Goal: Task Accomplishment & Management: Use online tool/utility

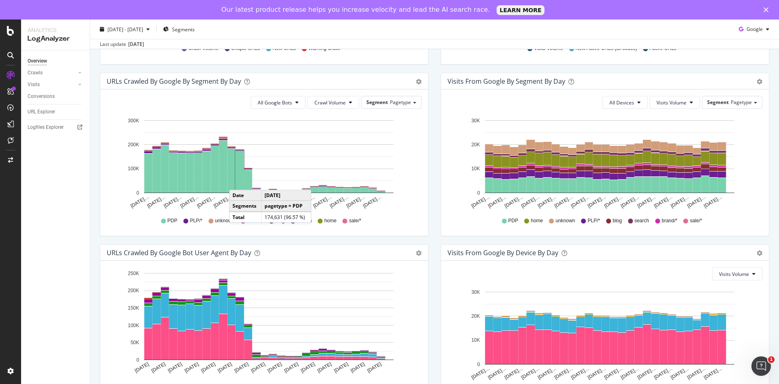
scroll to position [293, 0]
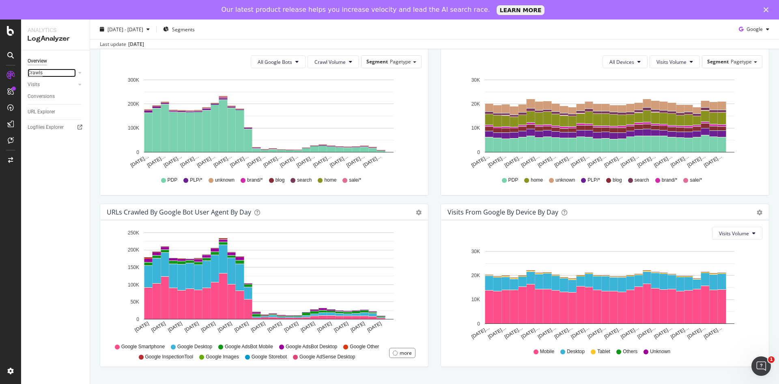
click at [39, 74] on div "Crawls" at bounding box center [35, 73] width 15 height 9
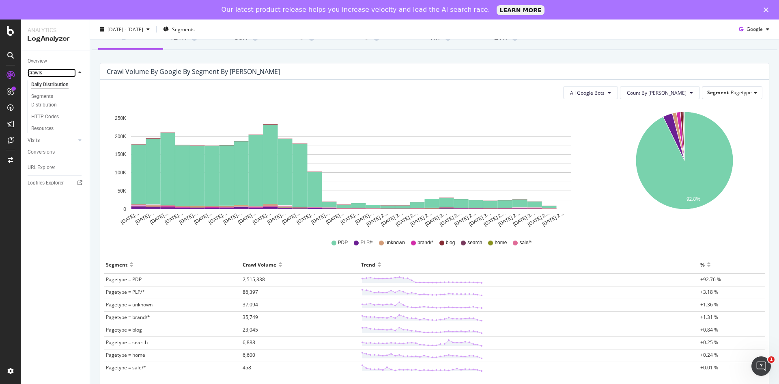
scroll to position [96, 0]
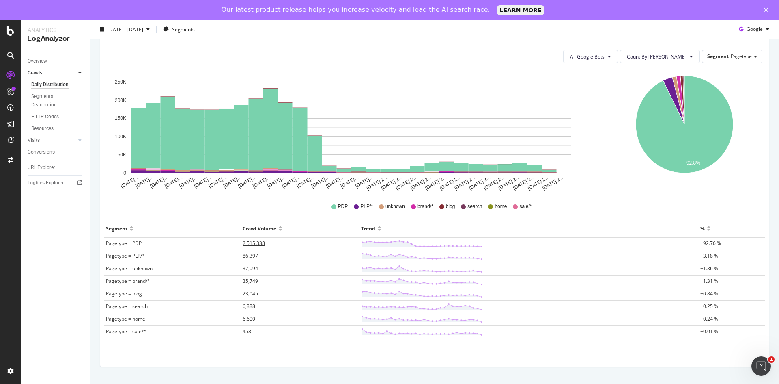
click at [262, 244] on span "2,515,338" at bounding box center [254, 242] width 22 height 7
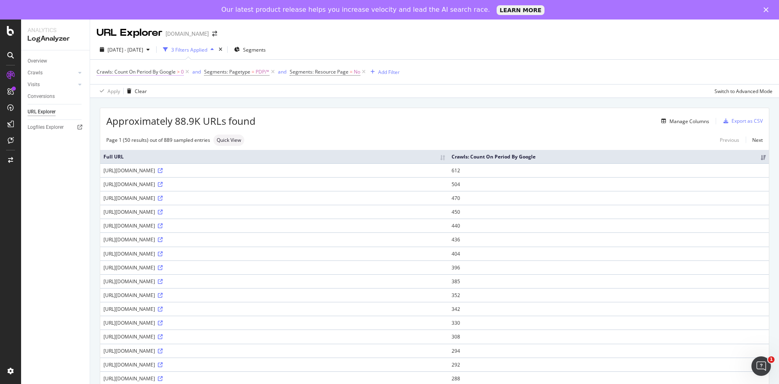
click at [177, 69] on span ">" at bounding box center [178, 71] width 3 height 7
click at [129, 117] on input "0" at bounding box center [147, 118] width 89 height 13
click at [130, 105] on span "Greater than" at bounding box center [118, 103] width 29 height 7
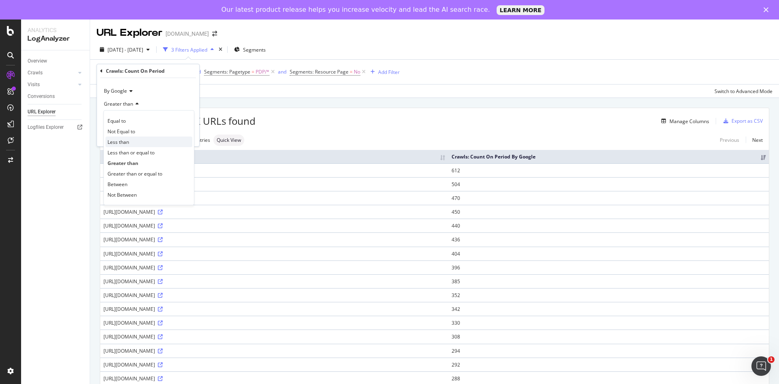
click at [132, 140] on div "Less than" at bounding box center [149, 141] width 87 height 11
click at [146, 125] on input "0" at bounding box center [147, 118] width 89 height 13
type input "1"
click at [184, 135] on div "Apply" at bounding box center [186, 135] width 13 height 7
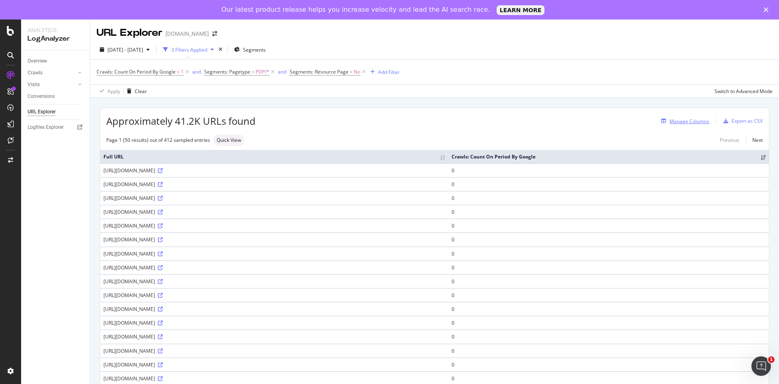
click at [670, 122] on div "Manage Columns" at bounding box center [690, 121] width 40 height 7
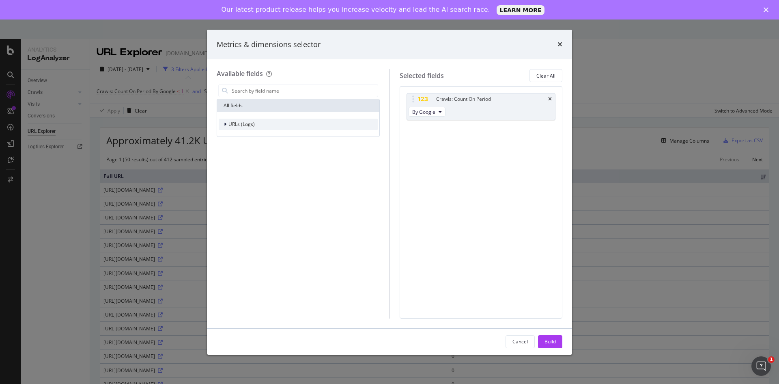
click at [234, 121] on span "URLs (Logs)" at bounding box center [241, 124] width 26 height 7
click at [232, 157] on div "modal" at bounding box center [230, 161] width 5 height 8
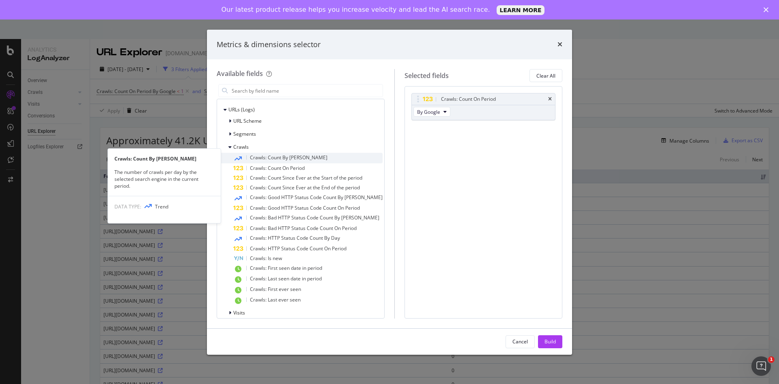
scroll to position [22, 0]
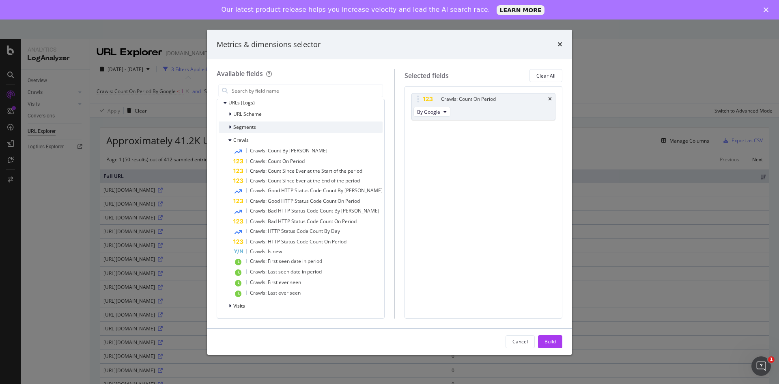
click at [229, 125] on icon "modal" at bounding box center [230, 127] width 2 height 5
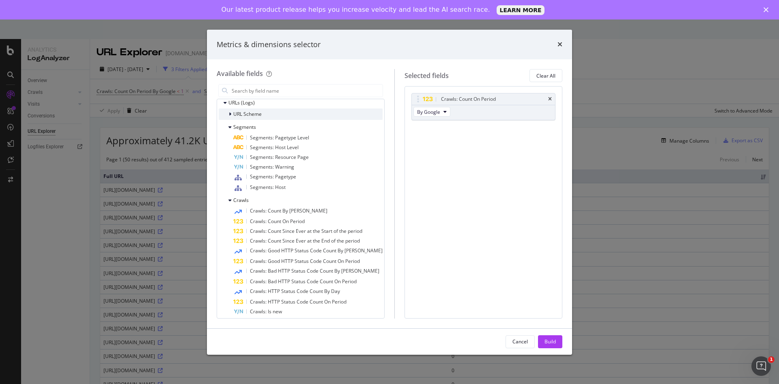
click at [228, 111] on div "URL Scheme" at bounding box center [240, 114] width 43 height 8
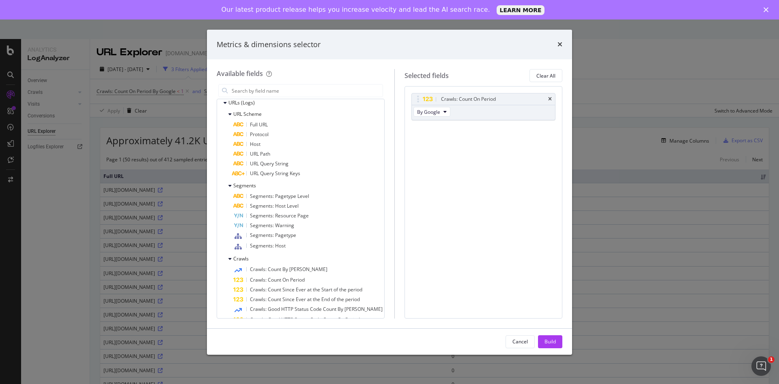
click at [526, 154] on div "Crawls: Count On Period By Google You can use this field as a To pick up a drag…" at bounding box center [484, 202] width 158 height 232
click at [524, 340] on div "Cancel" at bounding box center [520, 341] width 15 height 7
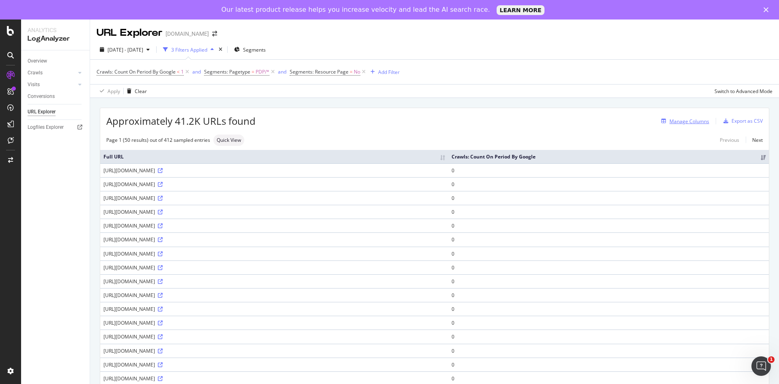
click at [680, 124] on div "Manage Columns" at bounding box center [690, 121] width 40 height 7
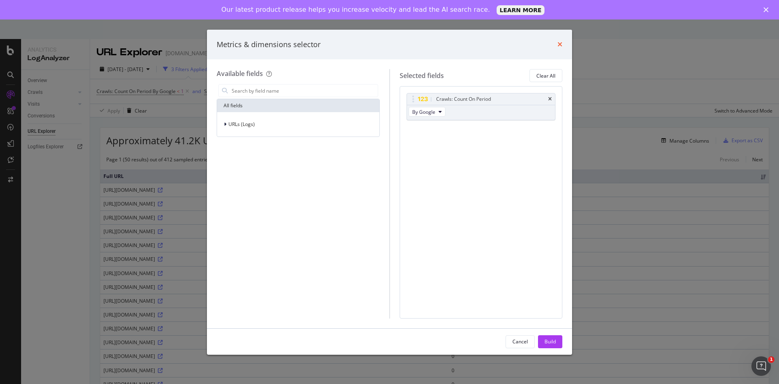
click at [558, 44] on icon "times" at bounding box center [560, 44] width 5 height 6
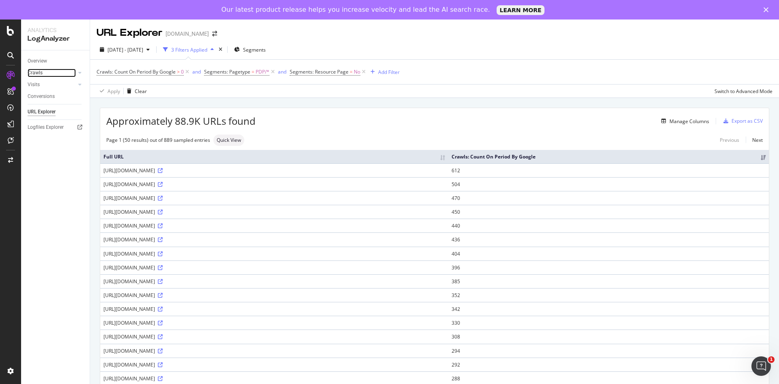
click at [45, 76] on link "Crawls" at bounding box center [52, 73] width 48 height 9
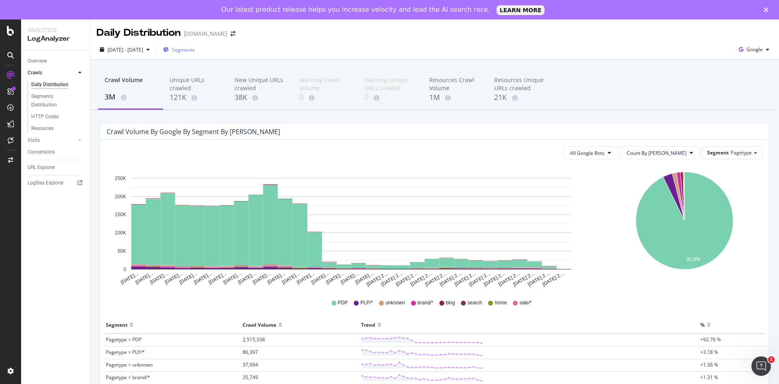
click at [195, 50] on span "Segments" at bounding box center [183, 49] width 23 height 7
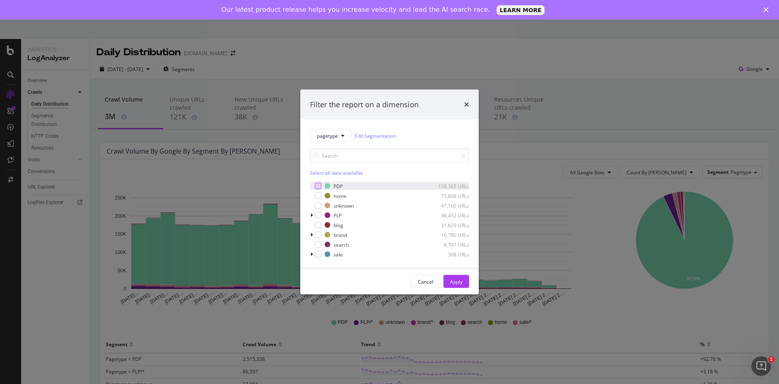
click at [319, 188] on div "modal" at bounding box center [318, 186] width 6 height 6
click at [452, 282] on div "Apply" at bounding box center [456, 281] width 13 height 7
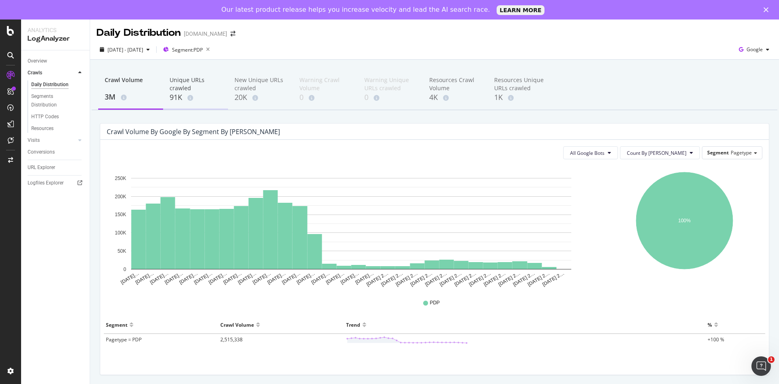
click at [188, 93] on div "91K" at bounding box center [196, 97] width 52 height 11
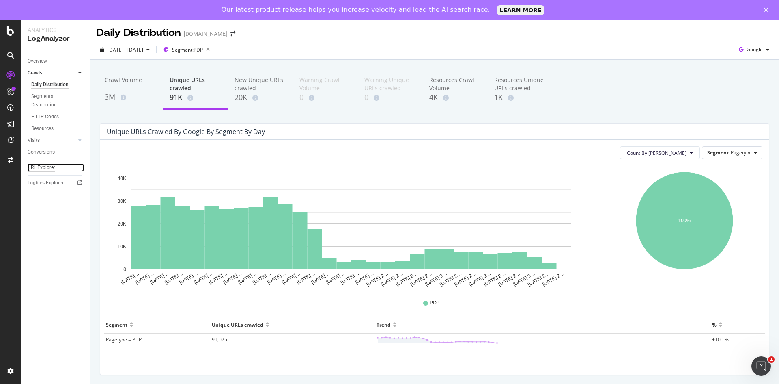
click at [50, 167] on div "URL Explorer" at bounding box center [42, 167] width 28 height 9
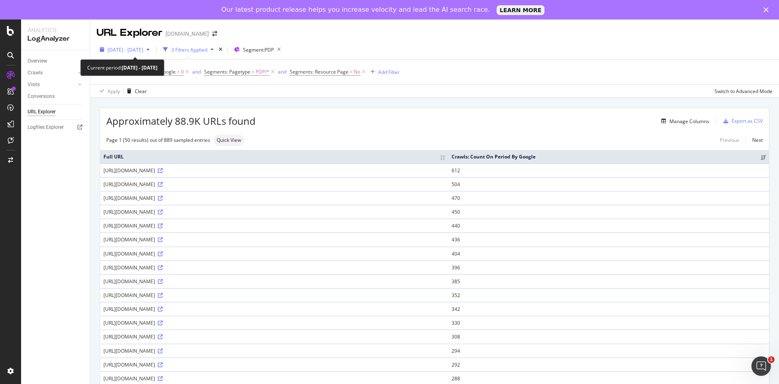
click at [143, 52] on span "[DATE] - [DATE]" at bounding box center [126, 49] width 36 height 7
click at [364, 110] on div "Approximately 88.9K URLs found Manage Columns Export as CSV" at bounding box center [434, 118] width 669 height 20
click at [207, 52] on div "3 Filters Applied" at bounding box center [189, 49] width 36 height 7
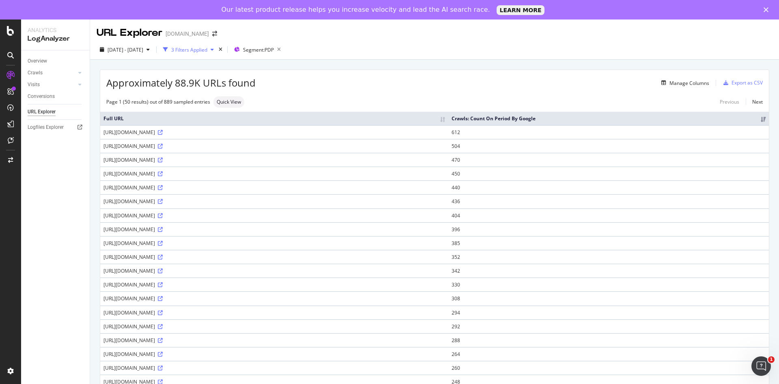
click at [207, 52] on div "3 Filters Applied" at bounding box center [189, 49] width 36 height 7
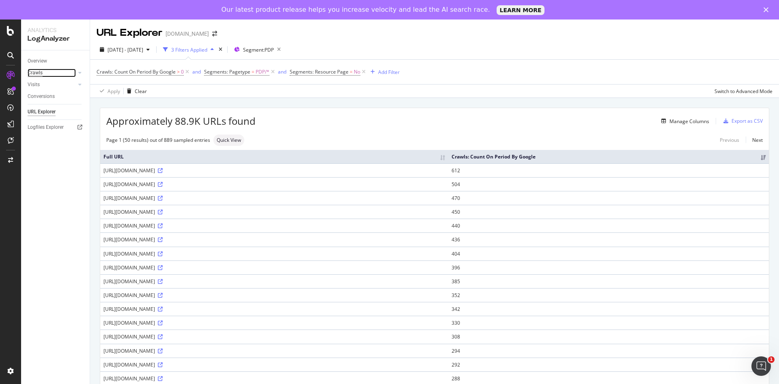
click at [41, 69] on div "Crawls" at bounding box center [35, 73] width 15 height 9
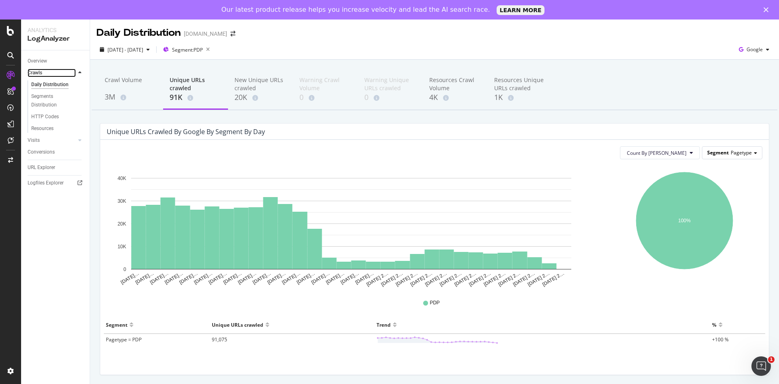
scroll to position [8, 0]
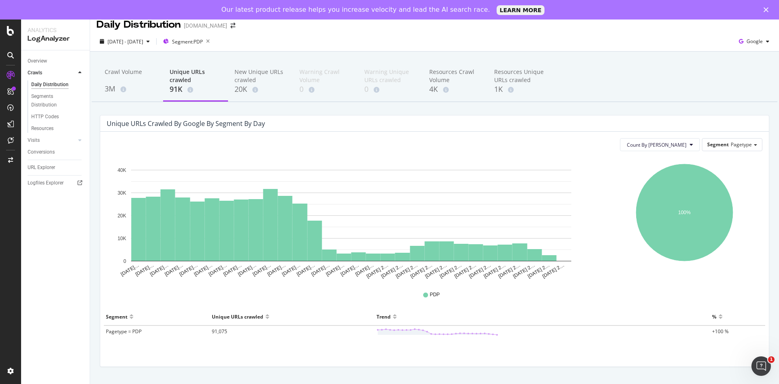
drag, startPoint x: 726, startPoint y: 146, endPoint x: 726, endPoint y: 151, distance: 4.9
click at [726, 151] on div "Segment Pagetype" at bounding box center [732, 144] width 60 height 13
click at [731, 146] on span "Pagetype" at bounding box center [741, 144] width 21 height 7
click at [723, 179] on div "Advanced selector >" at bounding box center [726, 178] width 65 height 11
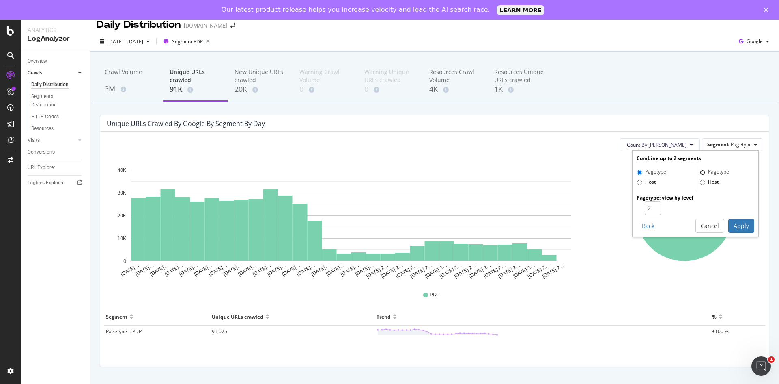
click at [701, 169] on label "Pagetype" at bounding box center [714, 172] width 29 height 8
click at [701, 170] on input "Pagetype" at bounding box center [702, 172] width 5 height 5
click at [700, 175] on label "Pagetype" at bounding box center [714, 172] width 29 height 8
click at [700, 175] on input "Pagetype" at bounding box center [702, 172] width 5 height 5
click at [700, 175] on label "Pagetype" at bounding box center [714, 172] width 29 height 8
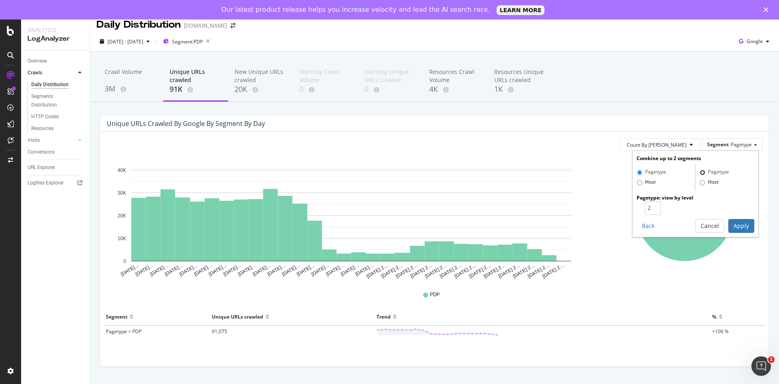
click at [700, 175] on input "Pagetype" at bounding box center [702, 172] width 5 height 5
click at [700, 172] on input "Pagetype" at bounding box center [702, 172] width 5 height 5
click at [649, 210] on input "1" at bounding box center [653, 208] width 16 height 14
click at [650, 206] on input "2" at bounding box center [653, 208] width 16 height 14
type input "3"
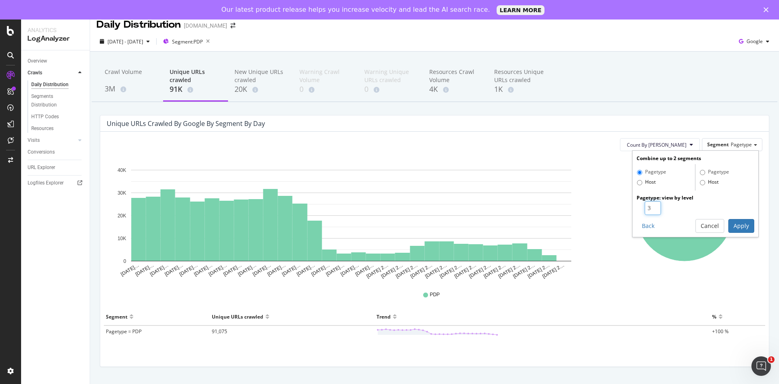
click at [650, 206] on input "3" at bounding box center [653, 208] width 16 height 14
click at [734, 228] on button "Apply" at bounding box center [742, 226] width 26 height 14
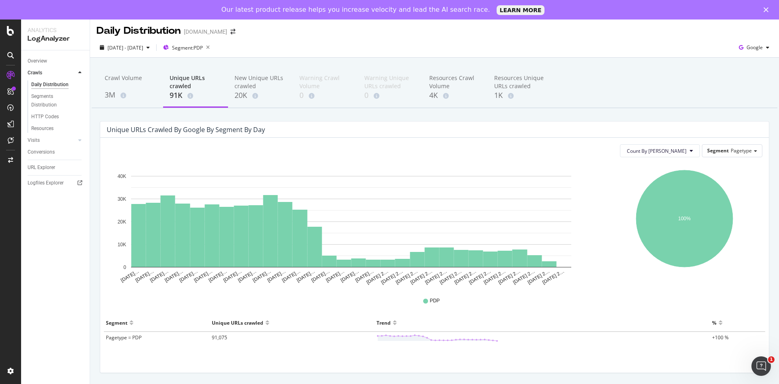
scroll to position [0, 0]
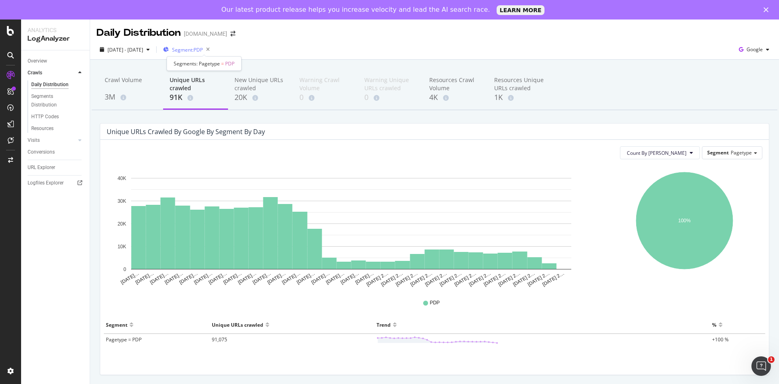
click at [203, 51] on span "Segment: PDP" at bounding box center [187, 49] width 31 height 7
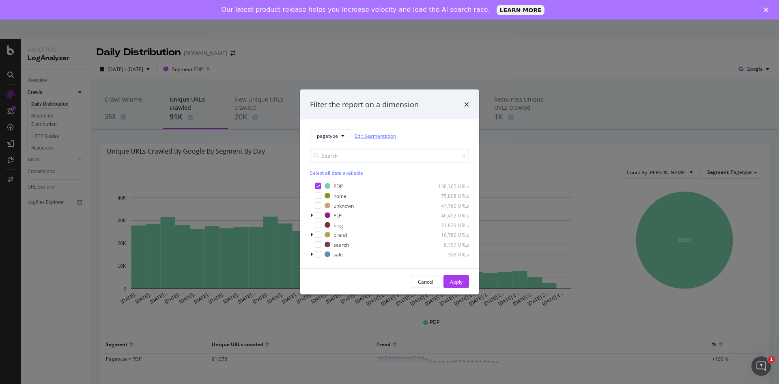
click at [377, 136] on link "Edit Segmentation" at bounding box center [375, 135] width 41 height 9
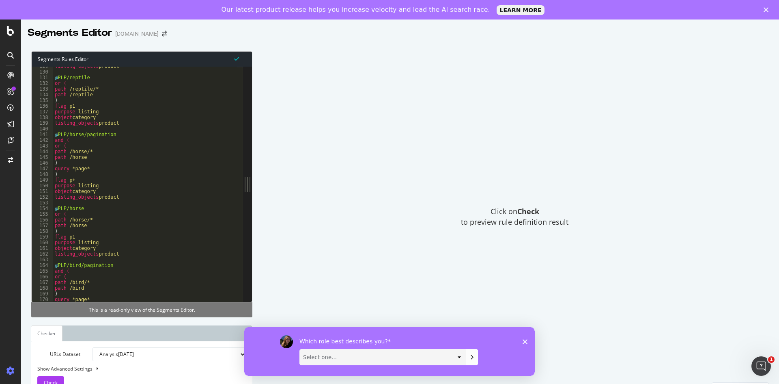
scroll to position [852, 0]
